Goal: Information Seeking & Learning: Learn about a topic

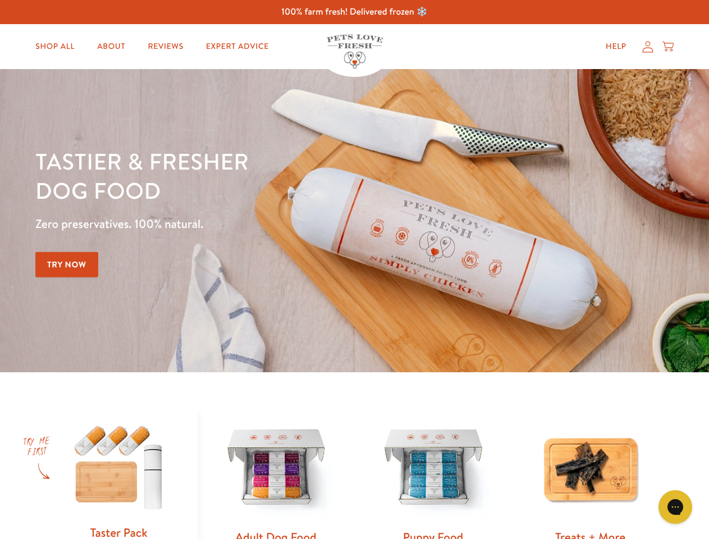
click at [354, 269] on div "Tastier & fresher dog food Zero preservatives. 100% natural. Try Now" at bounding box center [247, 220] width 425 height 148
click at [675, 507] on icon "Gorgias live chat" at bounding box center [674, 506] width 11 height 11
